Goal: Information Seeking & Learning: Compare options

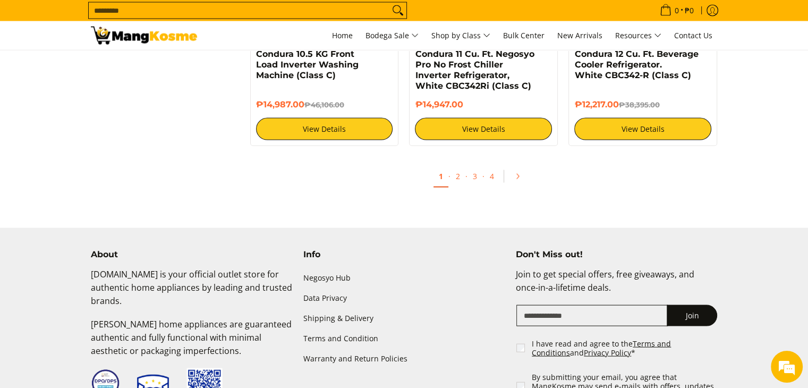
scroll to position [2230, 0]
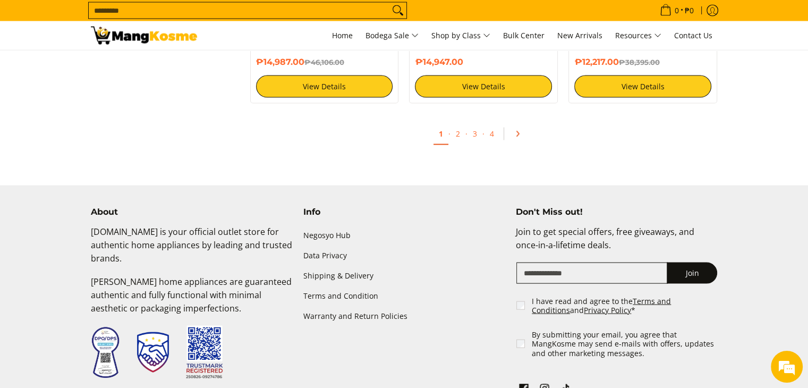
click at [514, 134] on icon "Pagination" at bounding box center [517, 133] width 7 height 7
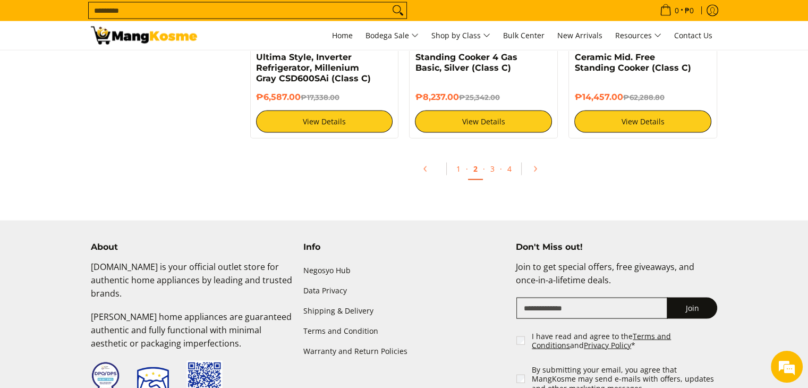
scroll to position [2177, 0]
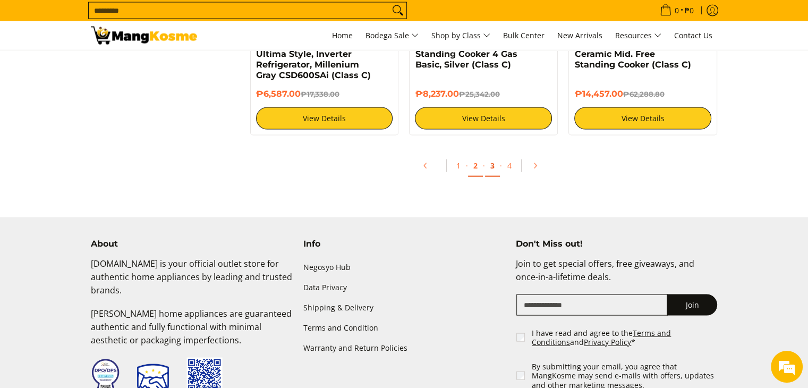
click at [497, 167] on link "3" at bounding box center [492, 166] width 15 height 22
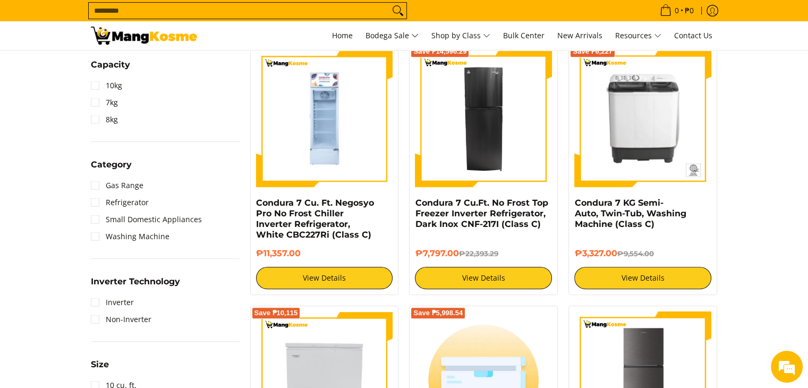
scroll to position [425, 0]
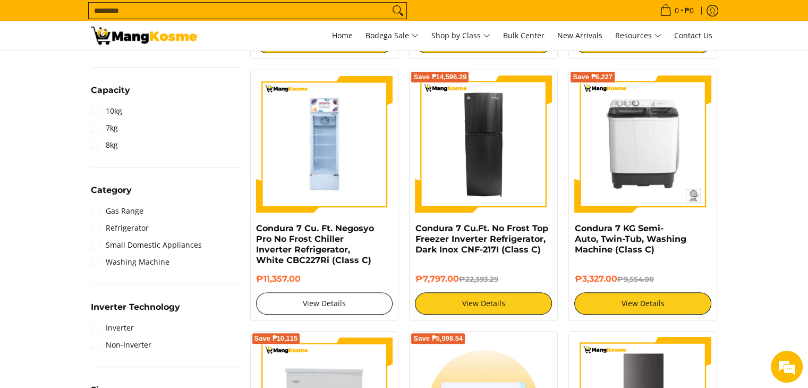
click at [323, 298] on link "View Details" at bounding box center [324, 303] width 137 height 22
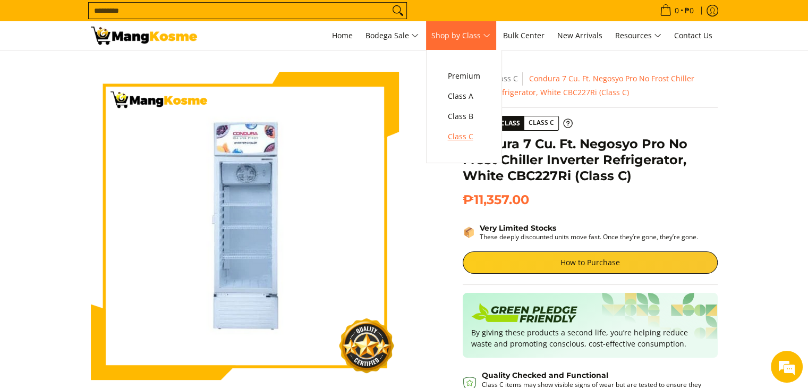
click at [465, 136] on span "Class C" at bounding box center [464, 136] width 32 height 13
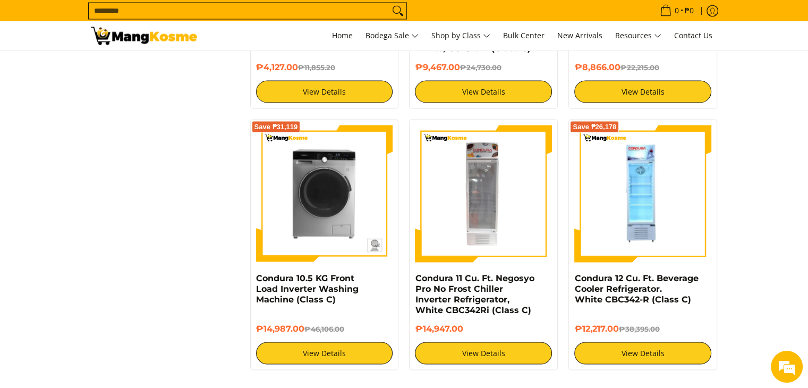
scroll to position [1965, 0]
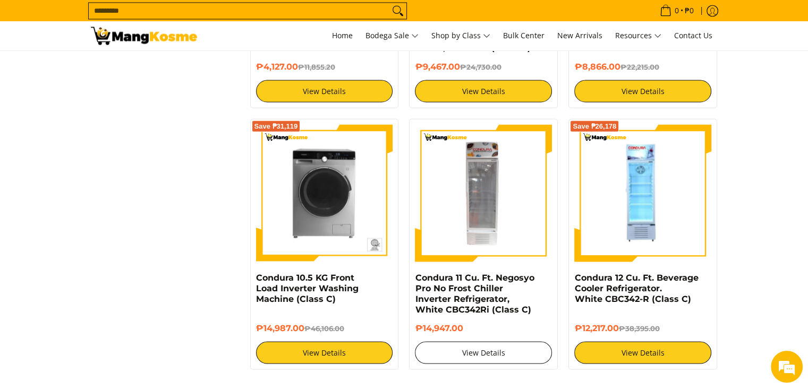
click at [508, 355] on link "View Details" at bounding box center [483, 352] width 137 height 22
